Goal: Information Seeking & Learning: Learn about a topic

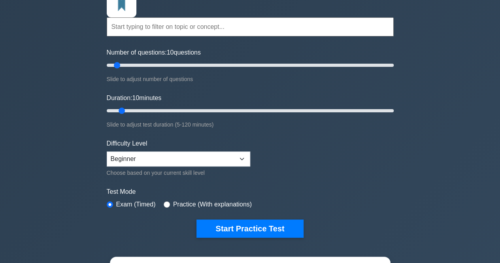
scroll to position [79, 0]
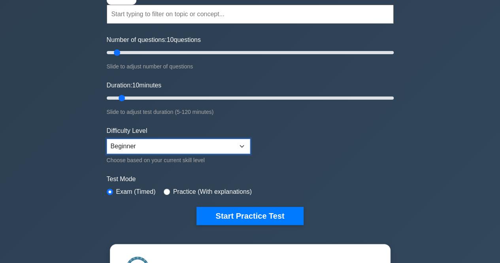
click at [192, 139] on select "Beginner Intermediate Expert" at bounding box center [178, 146] width 143 height 15
drag, startPoint x: 122, startPoint y: 97, endPoint x: 227, endPoint y: 92, distance: 104.8
type input "55"
click at [227, 93] on input "Duration: 55 minutes" at bounding box center [250, 97] width 287 height 9
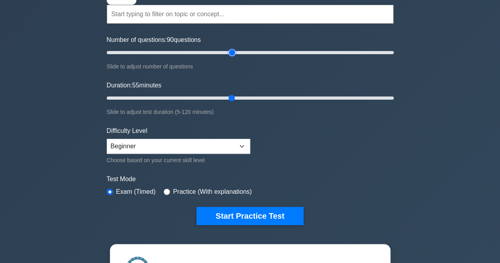
drag, startPoint x: 116, startPoint y: 51, endPoint x: 233, endPoint y: 55, distance: 117.4
type input "90"
click at [233, 55] on input "Number of questions: 90 questions" at bounding box center [250, 52] width 287 height 9
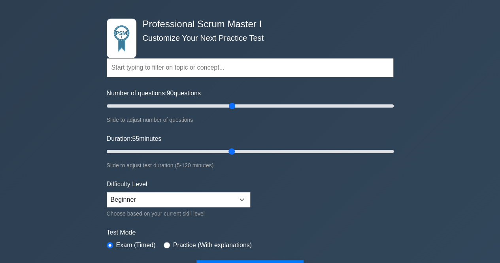
scroll to position [0, 0]
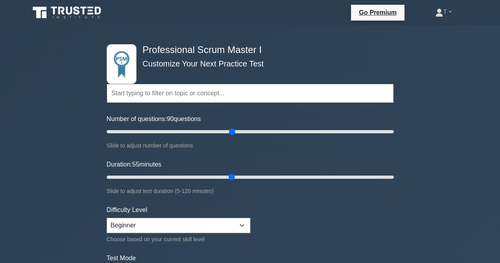
drag, startPoint x: 243, startPoint y: 68, endPoint x: 186, endPoint y: 88, distance: 59.9
click at [186, 88] on input "text" at bounding box center [250, 93] width 287 height 19
click at [128, 64] on div "Topics Scrum Framework Fundamentals Scrum Artifacts Scrum Events Scrum Roles Sc…" at bounding box center [250, 79] width 287 height 51
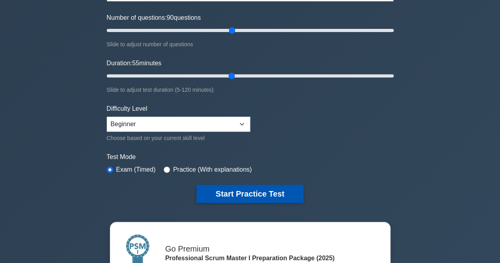
scroll to position [119, 0]
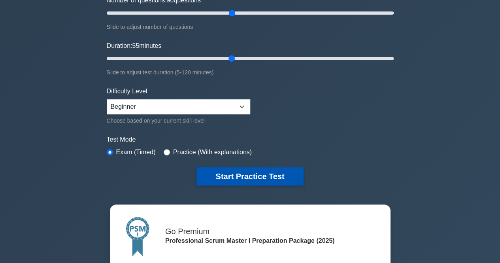
click at [223, 177] on button "Start Practice Test" at bounding box center [249, 176] width 107 height 18
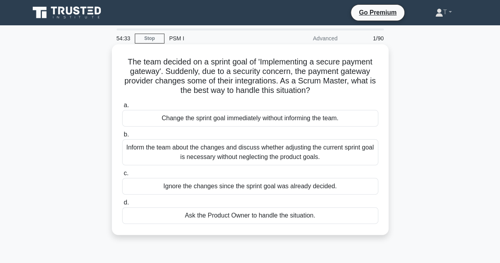
click at [265, 158] on div "Inform the team about the changes and discuss whether adjusting the current spr…" at bounding box center [250, 152] width 256 height 26
click at [122, 137] on input "b. Inform the team about the changes and discuss whether adjusting the current …" at bounding box center [122, 134] width 0 height 5
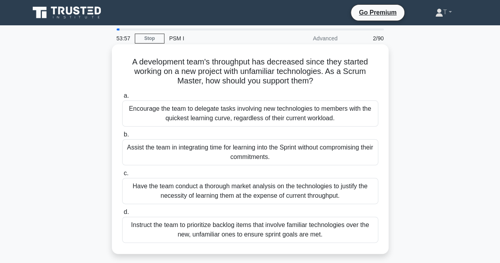
click at [282, 228] on div "Instruct the team to prioritize backlog items that involve familiar technologie…" at bounding box center [250, 229] width 256 height 26
click at [122, 215] on input "d. Instruct the team to prioritize backlog items that involve familiar technolo…" at bounding box center [122, 211] width 0 height 5
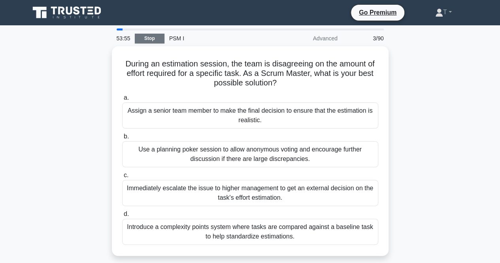
click at [158, 36] on link "Stop" at bounding box center [150, 39] width 30 height 10
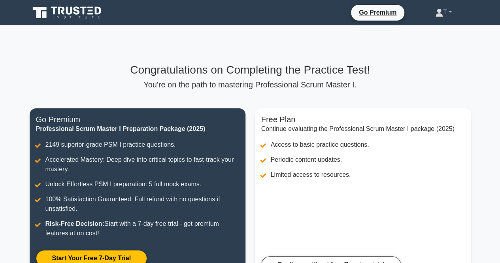
click at [55, 11] on icon at bounding box center [54, 11] width 6 height 8
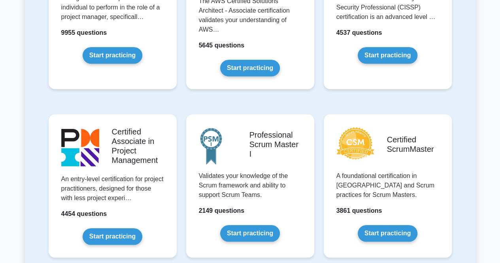
scroll to position [277, 0]
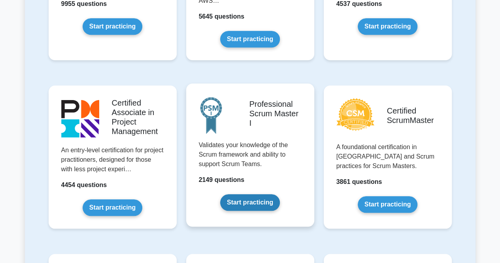
click at [254, 205] on link "Start practicing" at bounding box center [250, 202] width 60 height 17
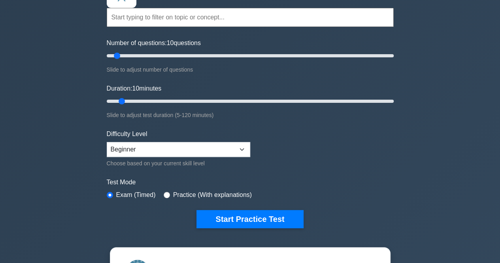
scroll to position [79, 0]
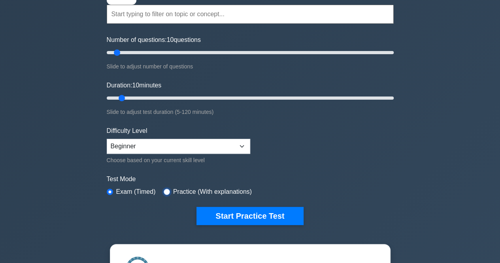
click at [166, 190] on input "radio" at bounding box center [167, 191] width 6 height 6
radio input "true"
click at [213, 204] on form "Topics Scrum Framework Fundamentals Scrum Artifacts Scrum Events Scrum Roles Sc…" at bounding box center [250, 100] width 287 height 250
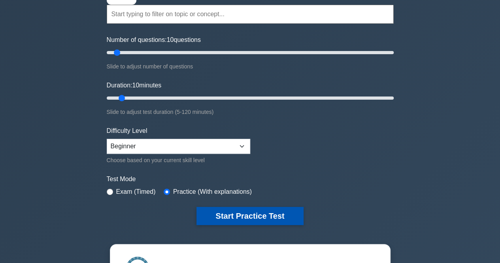
click at [219, 209] on button "Start Practice Test" at bounding box center [249, 216] width 107 height 18
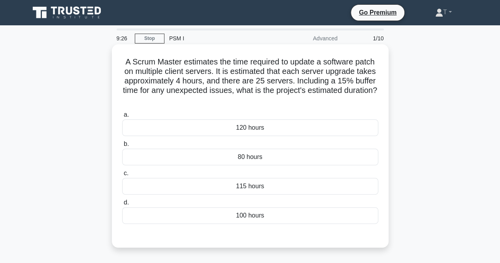
click at [260, 214] on div "100 hours" at bounding box center [250, 215] width 256 height 17
click at [122, 205] on input "d. 100 hours" at bounding box center [122, 202] width 0 height 5
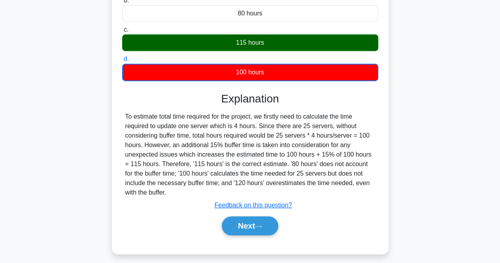
scroll to position [164, 0]
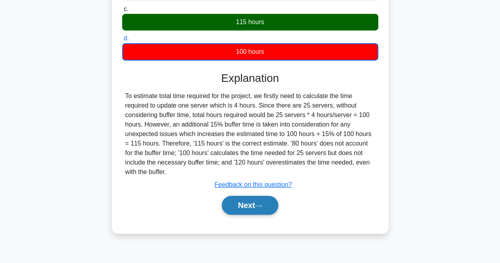
click at [251, 204] on button "Next" at bounding box center [250, 205] width 56 height 19
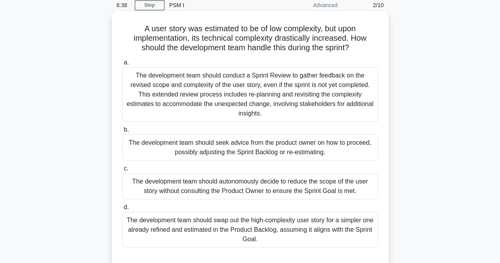
scroll to position [45, 0]
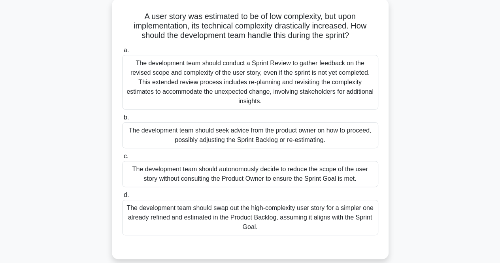
click at [269, 145] on div "The development team should seek advice from the product owner on how to procee…" at bounding box center [250, 135] width 256 height 26
click at [122, 120] on input "b. The development team should seek advice from the product owner on how to pro…" at bounding box center [122, 117] width 0 height 5
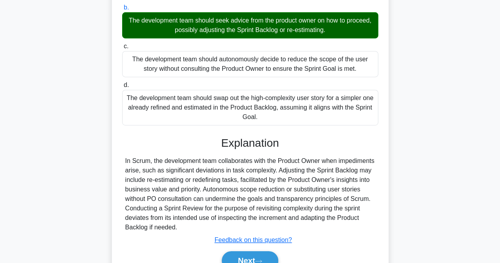
scroll to position [195, 0]
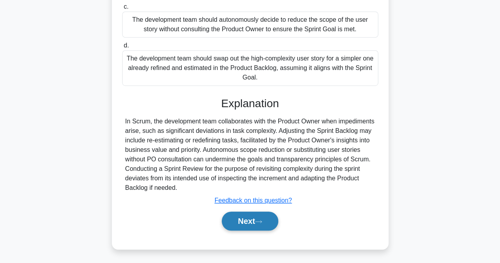
click at [247, 225] on button "Next" at bounding box center [250, 220] width 56 height 19
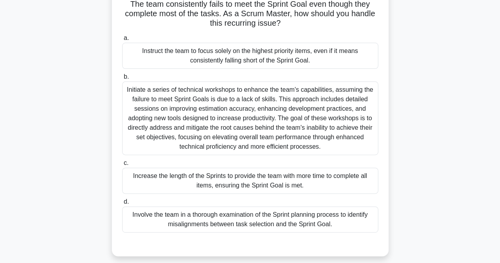
scroll to position [45, 0]
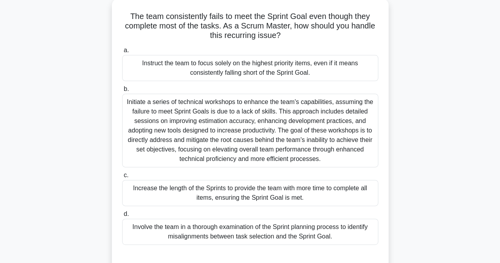
click at [243, 139] on div "Initiate a series of technical workshops to enhance the team's capabilities, as…" at bounding box center [250, 130] width 256 height 73
click at [122, 92] on input "b. Initiate a series of technical workshops to enhance the team's capabilities,…" at bounding box center [122, 89] width 0 height 5
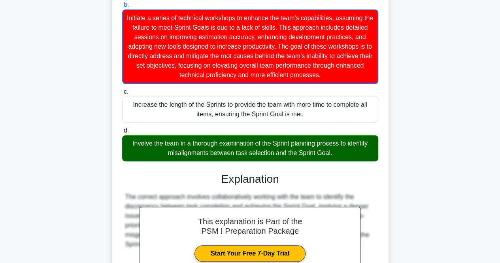
scroll to position [0, 0]
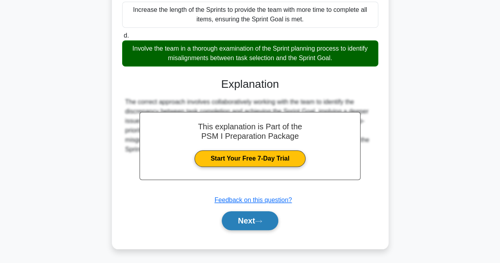
click at [246, 222] on button "Next" at bounding box center [250, 220] width 56 height 19
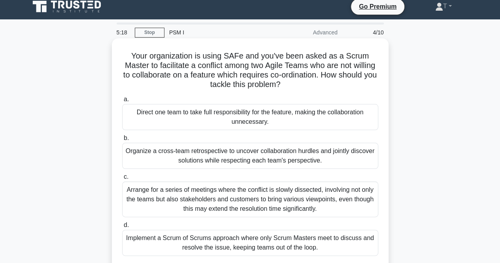
scroll to position [45, 0]
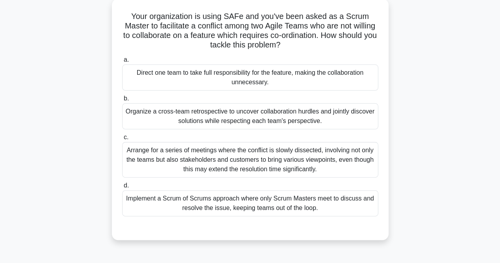
click at [238, 120] on div "Organize a cross-team retrospective to uncover collaboration hurdles and jointl…" at bounding box center [250, 116] width 256 height 26
click at [122, 101] on input "b. Organize a cross-team retrospective to uncover collaboration hurdles and joi…" at bounding box center [122, 98] width 0 height 5
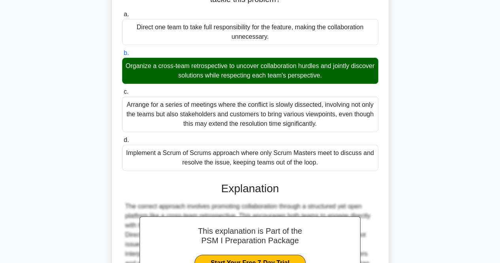
scroll to position [164, 0]
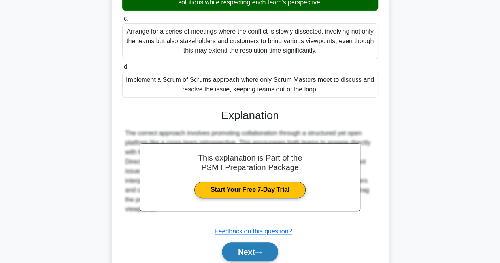
click at [261, 245] on button "Next" at bounding box center [250, 251] width 56 height 19
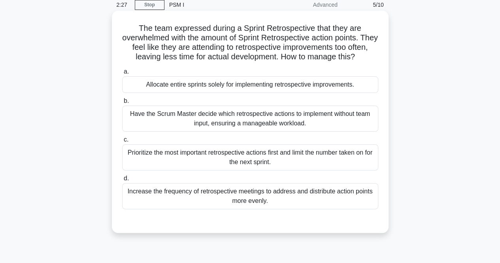
scroll to position [45, 0]
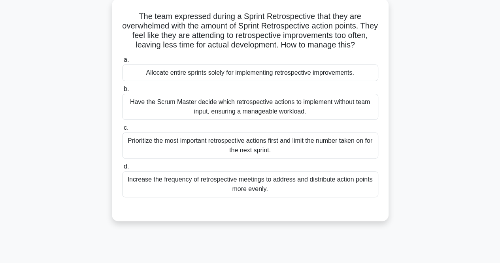
click at [331, 120] on div "Have the Scrum Master decide which retrospective actions to implement without t…" at bounding box center [250, 107] width 256 height 26
click at [122, 92] on input "b. Have the Scrum Master decide which retrospective actions to implement withou…" at bounding box center [122, 89] width 0 height 5
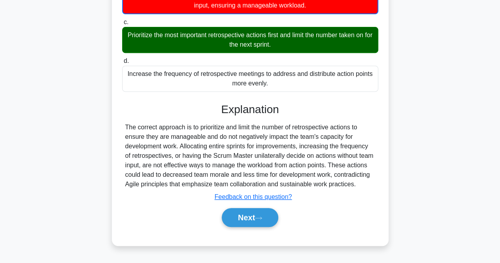
scroll to position [164, 0]
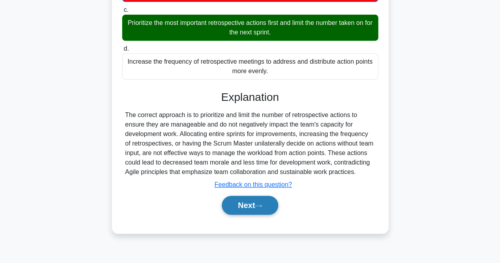
click at [241, 211] on button "Next" at bounding box center [250, 205] width 56 height 19
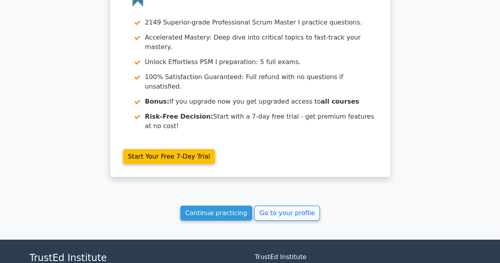
scroll to position [1204, 0]
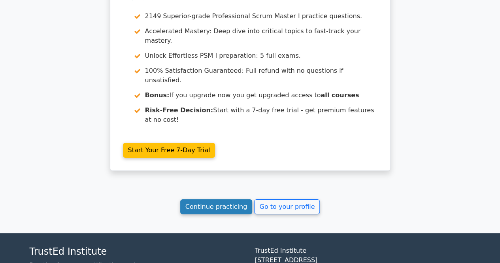
click at [234, 199] on link "Continue practicing" at bounding box center [216, 206] width 72 height 15
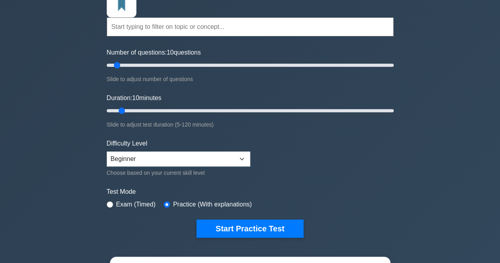
scroll to position [79, 0]
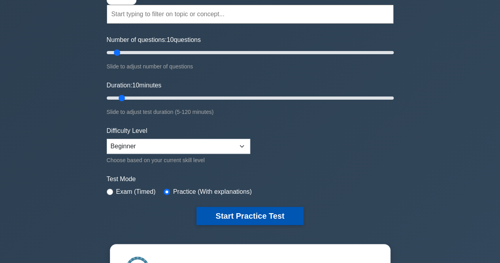
click at [233, 208] on button "Start Practice Test" at bounding box center [249, 216] width 107 height 18
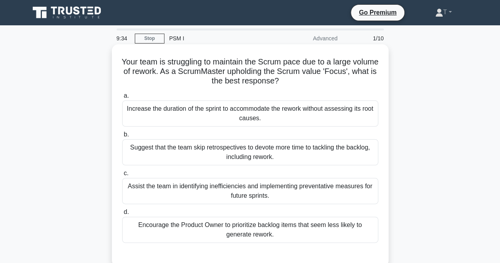
click at [217, 198] on div "Assist the team in identifying inefficiencies and implementing preventative mea…" at bounding box center [250, 191] width 256 height 26
click at [122, 176] on input "c. Assist the team in identifying inefficiencies and implementing preventative …" at bounding box center [122, 173] width 0 height 5
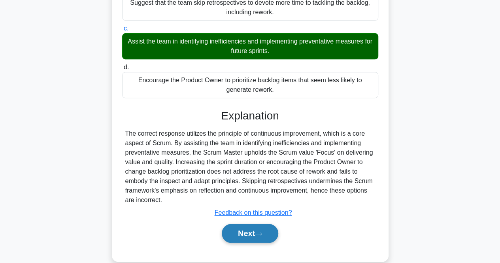
scroll to position [164, 0]
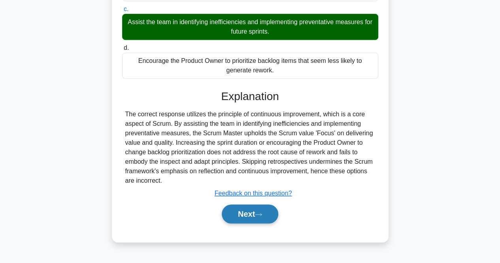
click at [244, 217] on button "Next" at bounding box center [250, 213] width 56 height 19
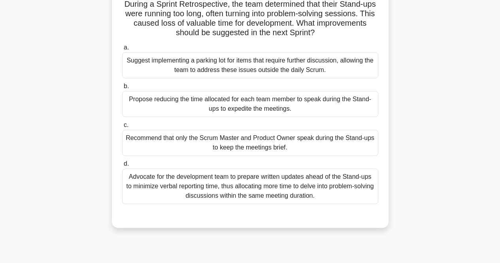
scroll to position [45, 0]
